Goal: Task Accomplishment & Management: Complete application form

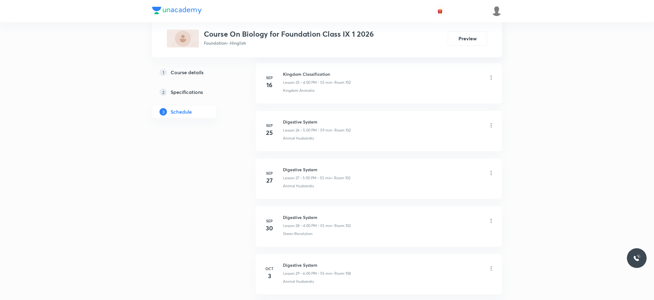
scroll to position [1632, 0]
click at [291, 207] on li "[DATE] Digestive System Lesson 30 • 4:00 PM • 55 min • Room 102 Animal Husbandry" at bounding box center [379, 222] width 246 height 40
copy h6 "Digestive System"
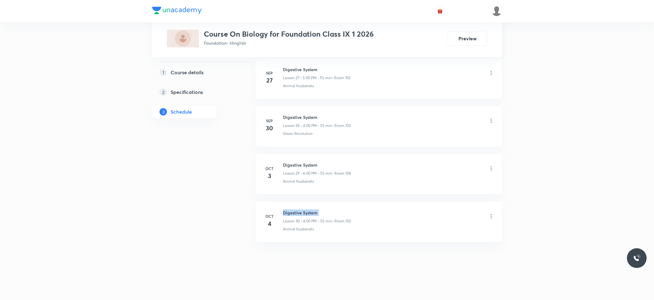
scroll to position [0, 0]
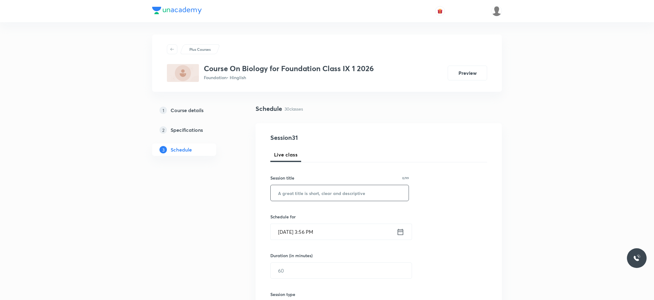
click at [304, 196] on input "text" at bounding box center [340, 193] width 138 height 16
paste input "Digestive System"
type input "Digestive System"
click at [303, 231] on input "[DATE] 3:56 PM" at bounding box center [334, 232] width 126 height 16
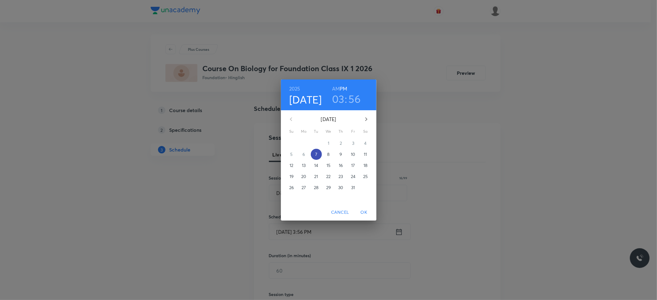
click at [318, 153] on span "7" at bounding box center [316, 154] width 11 height 6
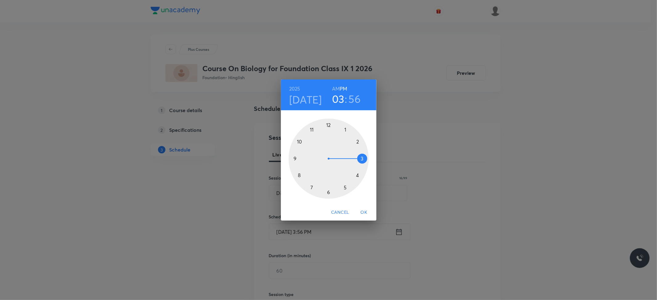
click at [355, 175] on div at bounding box center [328, 159] width 80 height 80
click at [330, 126] on div at bounding box center [328, 159] width 80 height 80
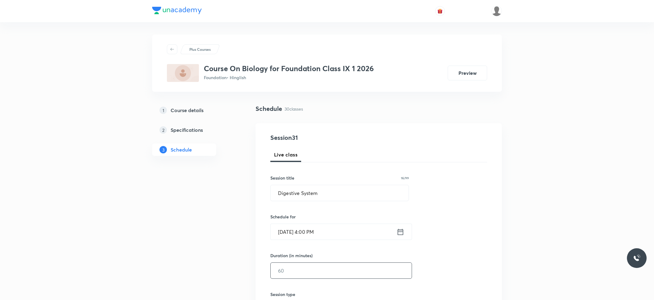
click at [293, 272] on input "text" at bounding box center [341, 271] width 141 height 16
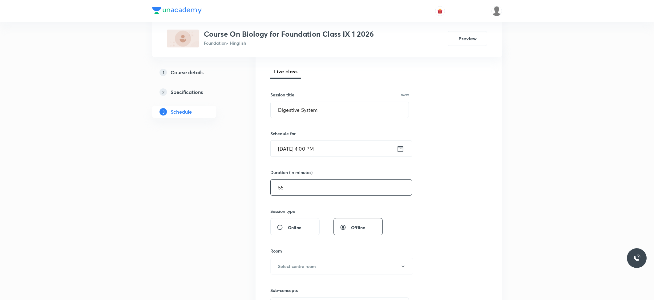
scroll to position [123, 0]
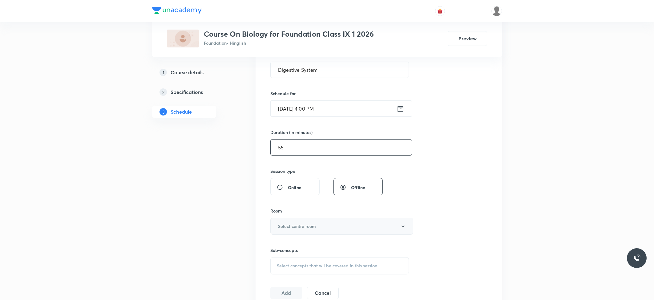
type input "55"
click at [326, 222] on button "Select centre room" at bounding box center [341, 226] width 143 height 17
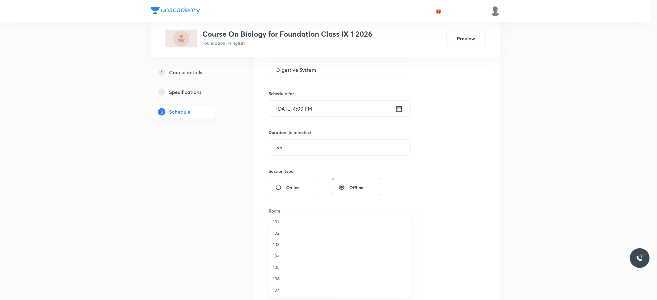
click at [294, 257] on span "104" at bounding box center [340, 255] width 135 height 6
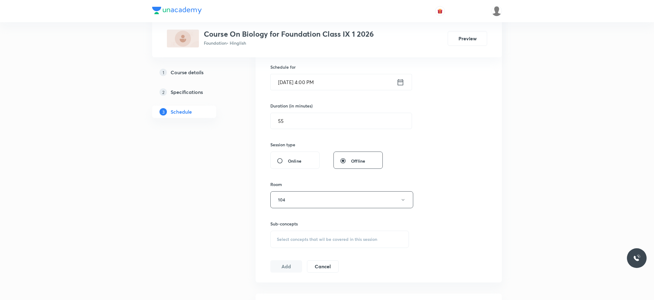
scroll to position [164, 0]
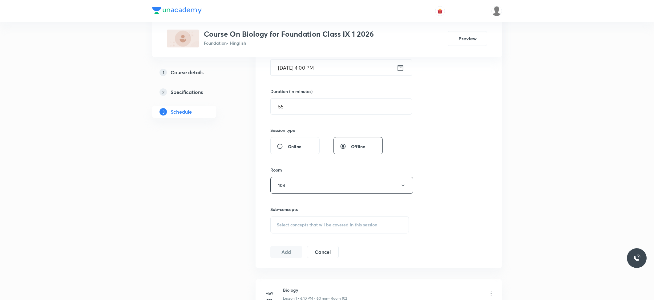
click at [303, 219] on div "Select concepts that wil be covered in this session" at bounding box center [339, 224] width 139 height 17
click at [290, 273] on p "Animal Husbandry" at bounding box center [302, 273] width 36 height 6
checkbox input "true"
click at [276, 260] on button "Add" at bounding box center [286, 258] width 32 height 12
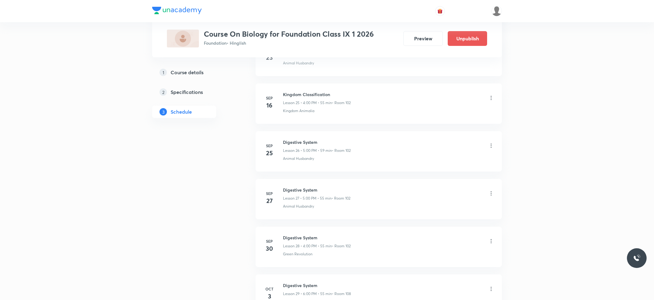
scroll to position [1396, 0]
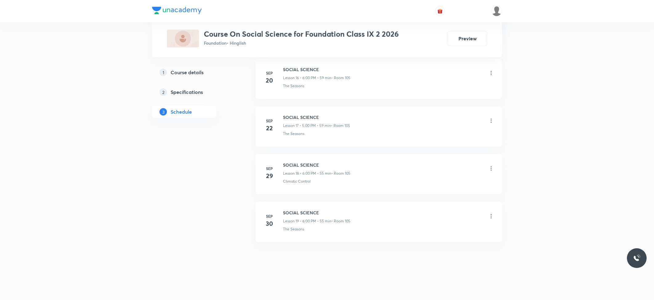
click at [298, 213] on h6 "SOCIAL SCIENCE" at bounding box center [316, 212] width 67 height 6
copy h6 "SOCIAL SCIENCE"
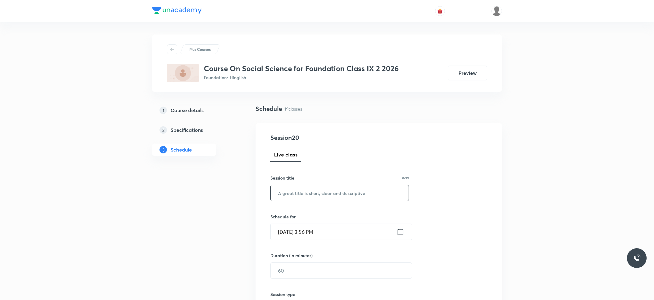
click at [296, 195] on input "text" at bounding box center [340, 193] width 138 height 16
paste input "SOCIAL SCIENCE"
type input "SOCIAL SCIENCE"
click at [313, 233] on input "[DATE] 3:56 PM" at bounding box center [334, 232] width 126 height 16
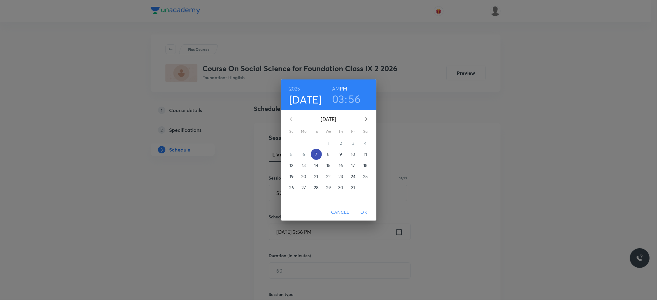
click at [314, 158] on button "7" at bounding box center [316, 154] width 11 height 11
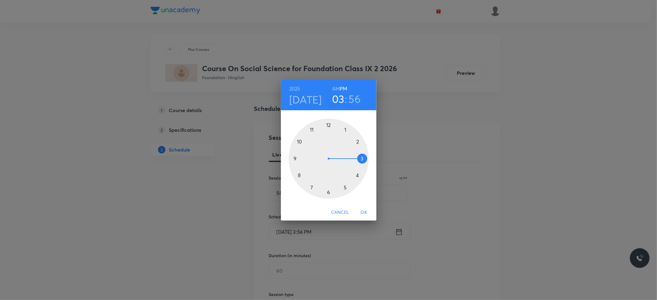
click at [356, 173] on div at bounding box center [328, 159] width 80 height 80
drag, startPoint x: 328, startPoint y: 124, endPoint x: 329, endPoint y: 159, distance: 35.1
click at [328, 124] on div at bounding box center [328, 159] width 80 height 80
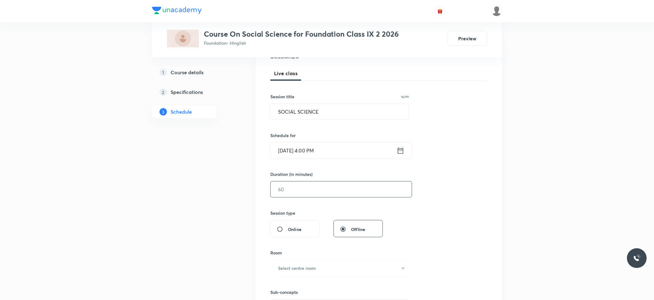
scroll to position [82, 0]
click at [297, 187] on input "text" at bounding box center [341, 189] width 141 height 16
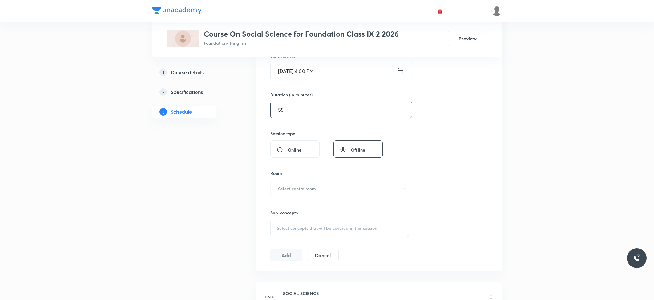
scroll to position [164, 0]
type input "55"
click at [301, 186] on h6 "Select centre room" at bounding box center [297, 185] width 38 height 6
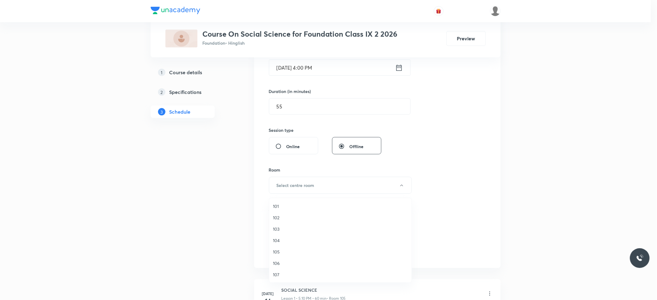
click at [285, 255] on li "105" at bounding box center [340, 251] width 142 height 11
click at [295, 228] on div "Select concepts that wil be covered in this session" at bounding box center [339, 224] width 139 height 17
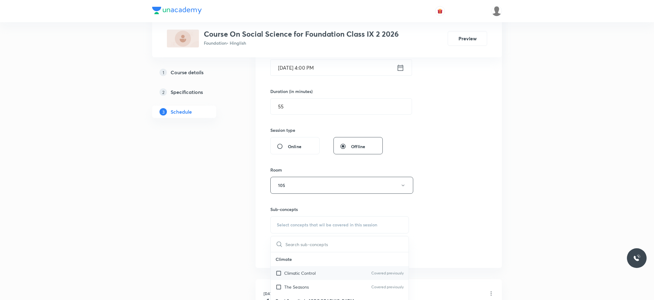
click at [284, 274] on p "Climatic Control" at bounding box center [299, 273] width 31 height 6
checkbox input "true"
drag, startPoint x: 284, startPoint y: 259, endPoint x: 412, endPoint y: 245, distance: 128.8
click at [284, 259] on button "Add" at bounding box center [286, 259] width 32 height 12
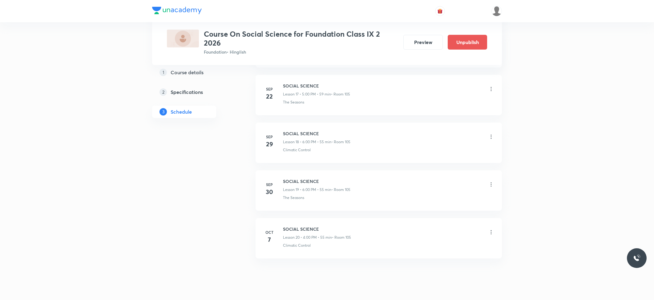
scroll to position [876, 0]
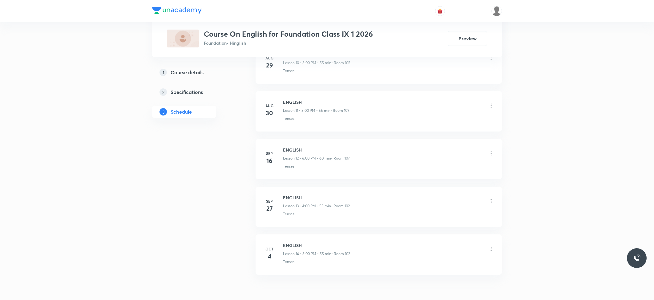
scroll to position [865, 0]
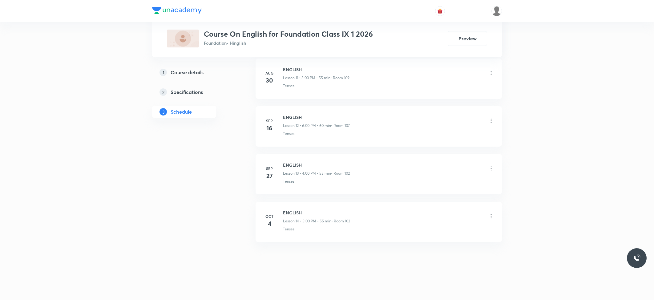
click at [294, 213] on h6 "ENGLISH" at bounding box center [316, 212] width 67 height 6
copy h6 "ENGLISH"
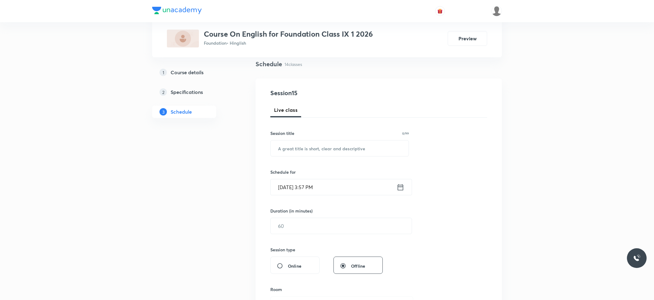
scroll to position [0, 0]
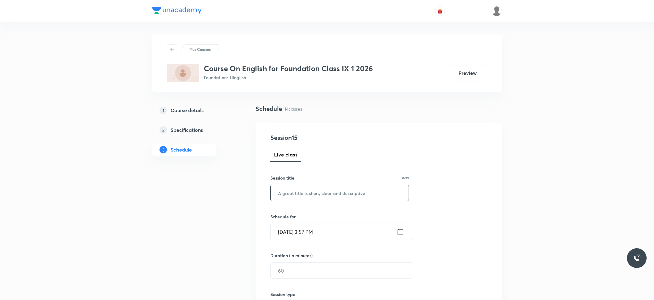
click at [305, 189] on input "text" at bounding box center [340, 193] width 138 height 16
paste input "ENGLISH"
type input "ENGLISH"
click at [318, 233] on input "Oct 7, 2025, 3:57 PM" at bounding box center [334, 232] width 126 height 16
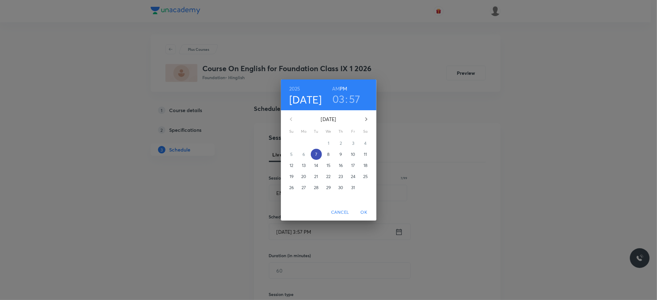
click at [316, 151] on p "7" at bounding box center [316, 154] width 2 height 6
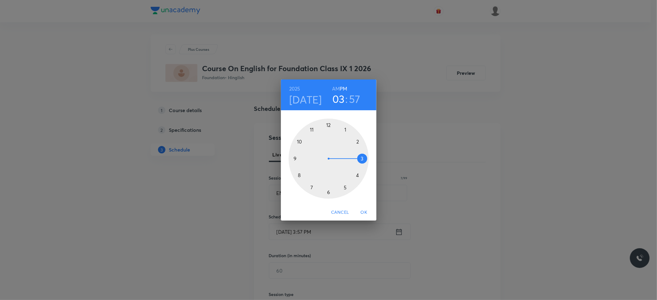
click at [329, 194] on div at bounding box center [328, 159] width 80 height 80
click at [327, 126] on div at bounding box center [328, 159] width 80 height 80
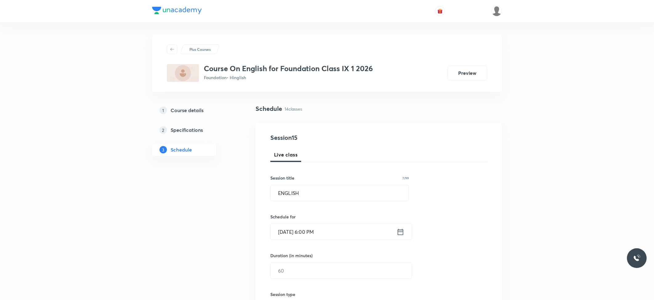
click at [298, 262] on div "Duration (in minutes) ​" at bounding box center [326, 265] width 112 height 26
click at [299, 268] on input "text" at bounding box center [341, 271] width 141 height 16
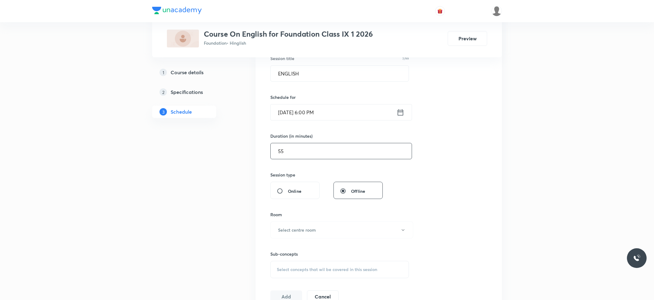
scroll to position [123, 0]
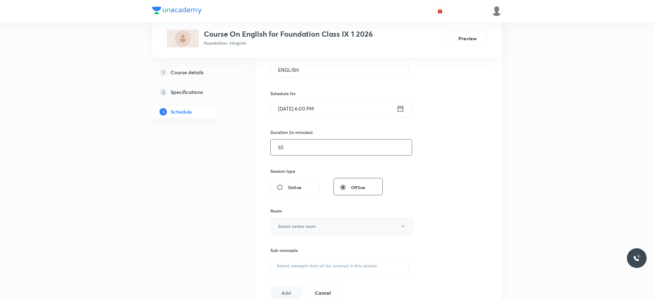
type input "55"
click at [295, 223] on button "Select centre room" at bounding box center [341, 226] width 143 height 17
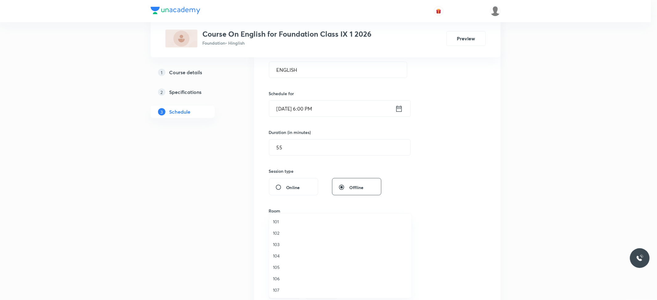
click at [284, 252] on li "104" at bounding box center [340, 255] width 142 height 11
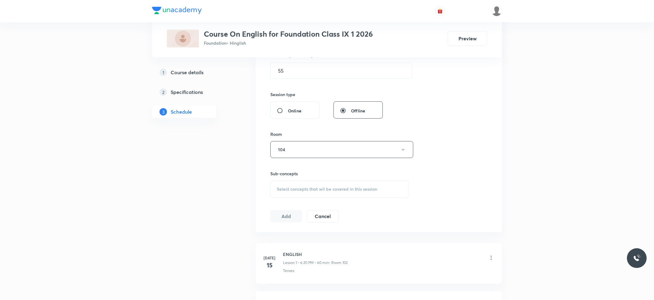
scroll to position [205, 0]
click at [296, 175] on div "Sub-concepts Select concepts that wil be covered in this session" at bounding box center [339, 178] width 139 height 27
click at [296, 184] on span "Select concepts that wil be covered in this session" at bounding box center [327, 183] width 100 height 5
click at [287, 243] on p "Modals" at bounding box center [291, 246] width 14 height 6
checkbox input "true"
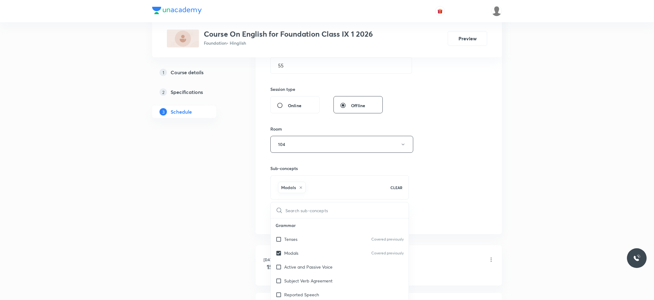
click at [286, 223] on button "Add" at bounding box center [286, 217] width 32 height 12
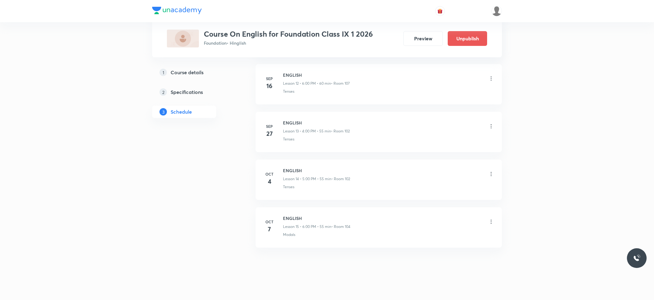
scroll to position [629, 0]
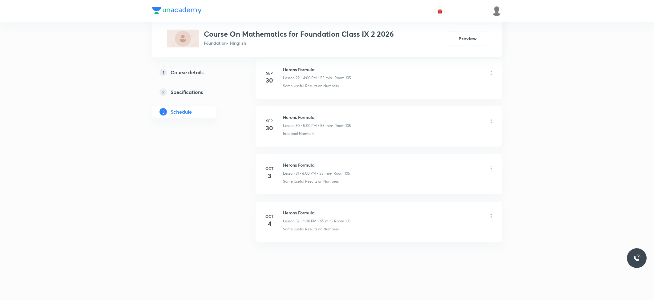
click at [281, 209] on div "Oct 4 Herons Formula Lesson 32 • 4:00 PM • 55 min • Room 105 Some Useful Result…" at bounding box center [378, 220] width 231 height 22
copy h6 "Herons Formula"
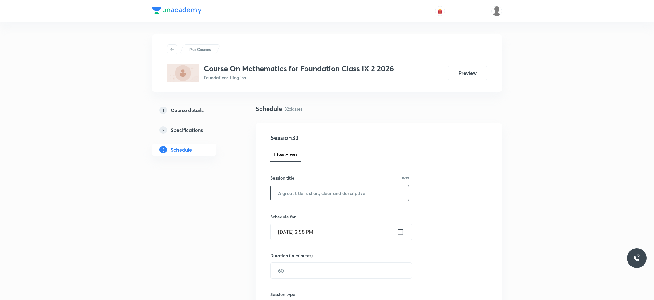
click at [291, 197] on input "text" at bounding box center [340, 193] width 138 height 16
paste input "Herons Formula"
type input "Herons Formula"
click at [304, 231] on input "Oct 7, 2025, 3:58 PM" at bounding box center [334, 232] width 126 height 16
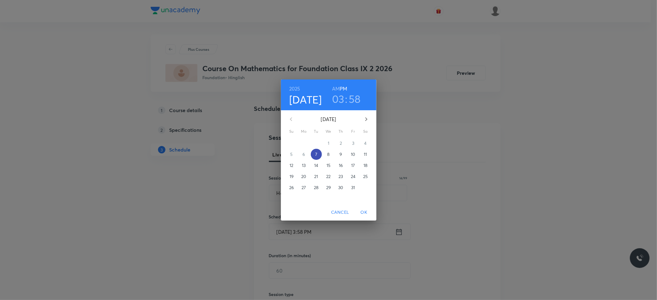
click at [314, 156] on span "7" at bounding box center [316, 154] width 11 height 6
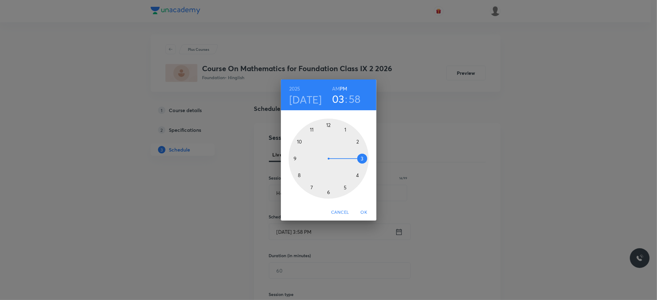
click at [344, 186] on div at bounding box center [328, 159] width 80 height 80
click at [327, 124] on div at bounding box center [328, 159] width 80 height 80
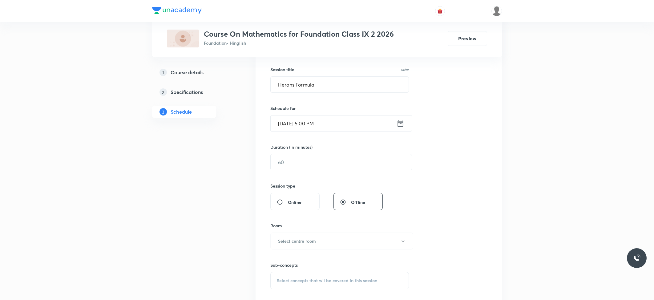
scroll to position [123, 0]
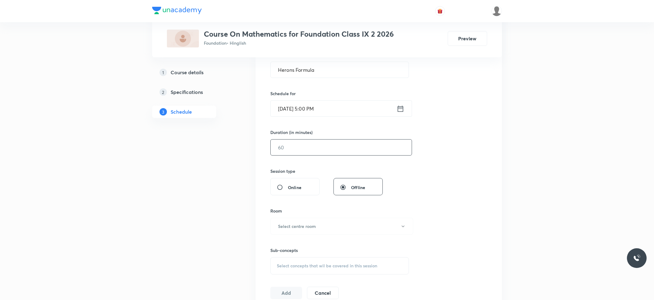
click at [298, 152] on input "text" at bounding box center [341, 147] width 141 height 16
type input "55"
click at [305, 225] on h6 "Select centre room" at bounding box center [297, 226] width 38 height 6
click at [273, 259] on span "104" at bounding box center [340, 255] width 135 height 6
click at [287, 234] on button "104" at bounding box center [341, 226] width 143 height 17
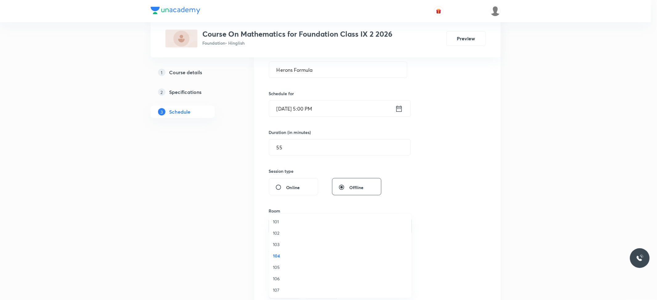
click at [278, 267] on span "105" at bounding box center [340, 267] width 135 height 6
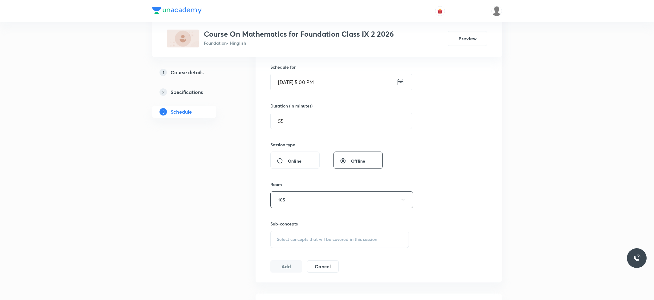
scroll to position [164, 0]
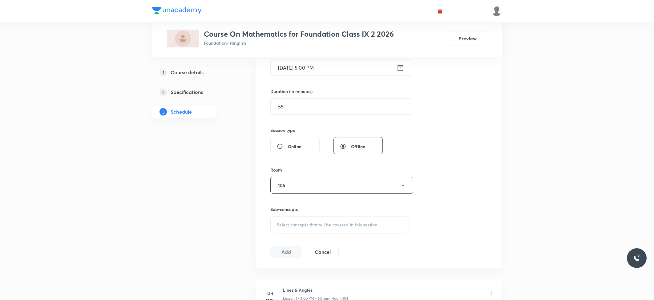
click at [347, 232] on div "Select concepts that wil be covered in this session" at bounding box center [339, 224] width 139 height 17
click at [303, 271] on p "Irrational Numbers" at bounding box center [302, 273] width 37 height 6
checkbox input "true"
click at [292, 257] on button "Add" at bounding box center [286, 258] width 32 height 12
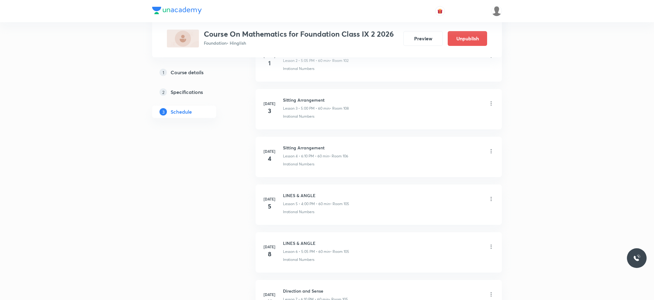
scroll to position [0, 0]
